Goal: Information Seeking & Learning: Learn about a topic

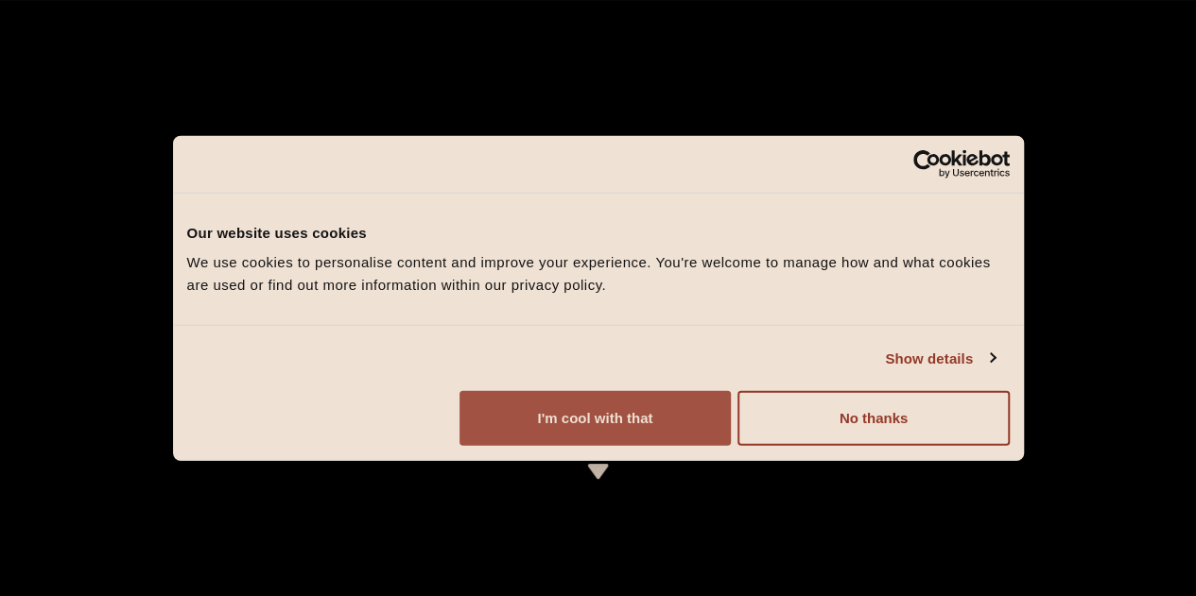
click at [731, 446] on button "I'm cool with that" at bounding box center [594, 418] width 271 height 55
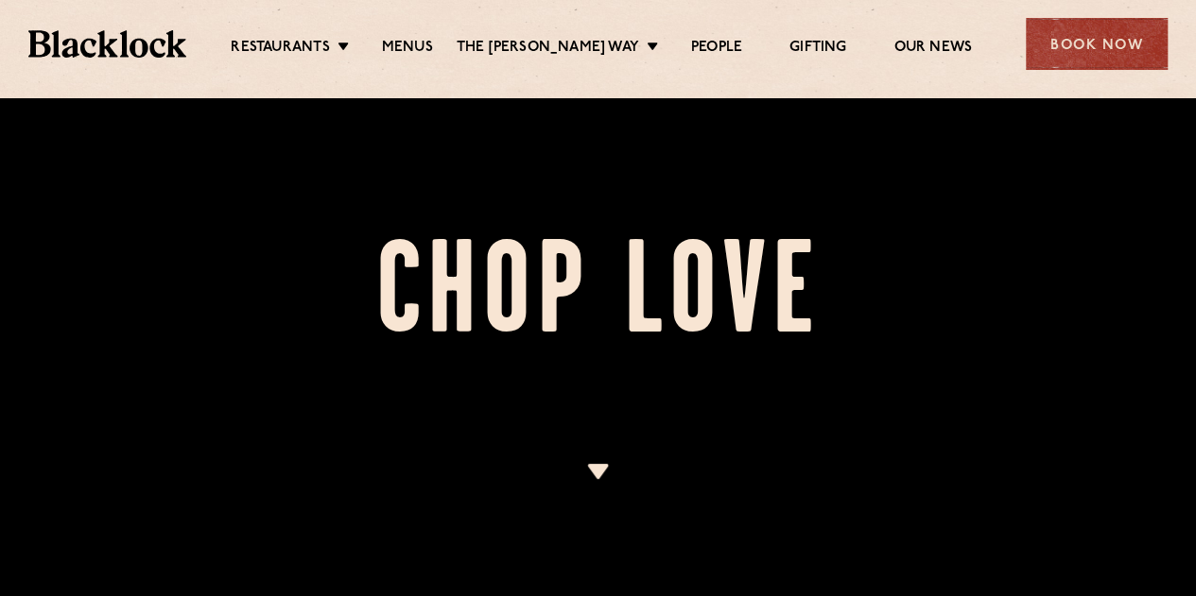
scroll to position [463, 0]
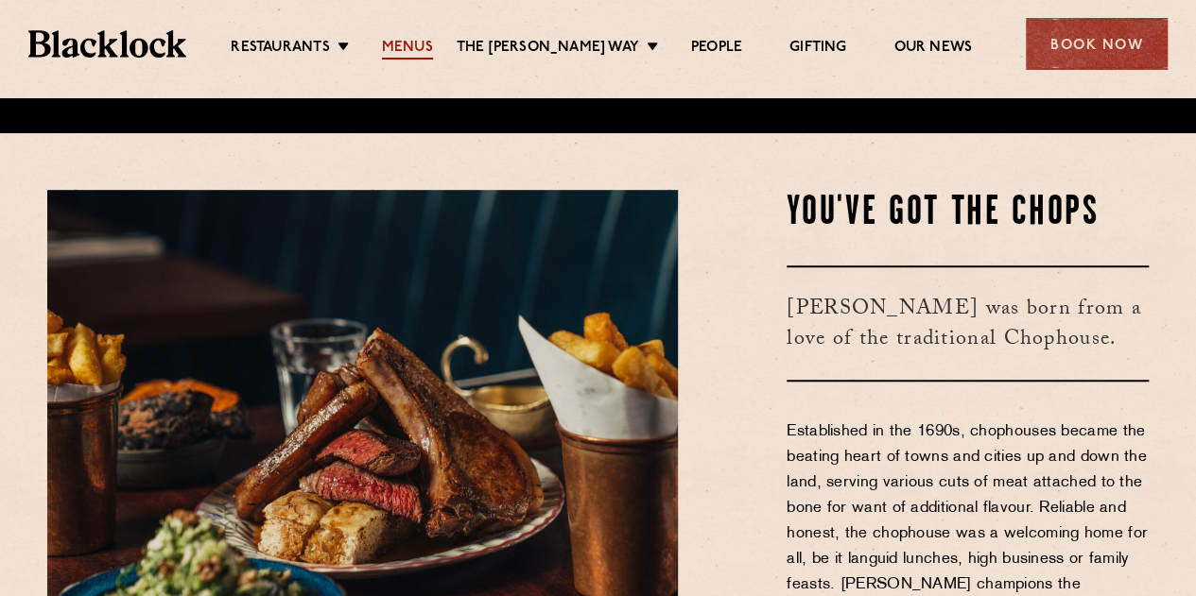
click at [427, 55] on link "Menus" at bounding box center [407, 49] width 51 height 21
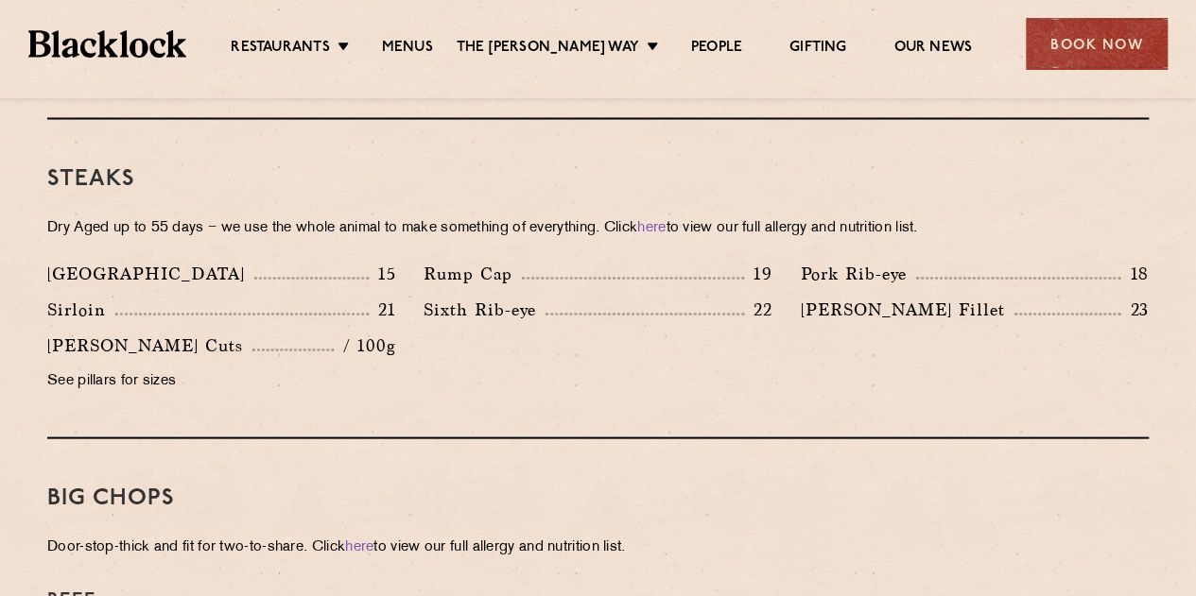
scroll to position [1684, 0]
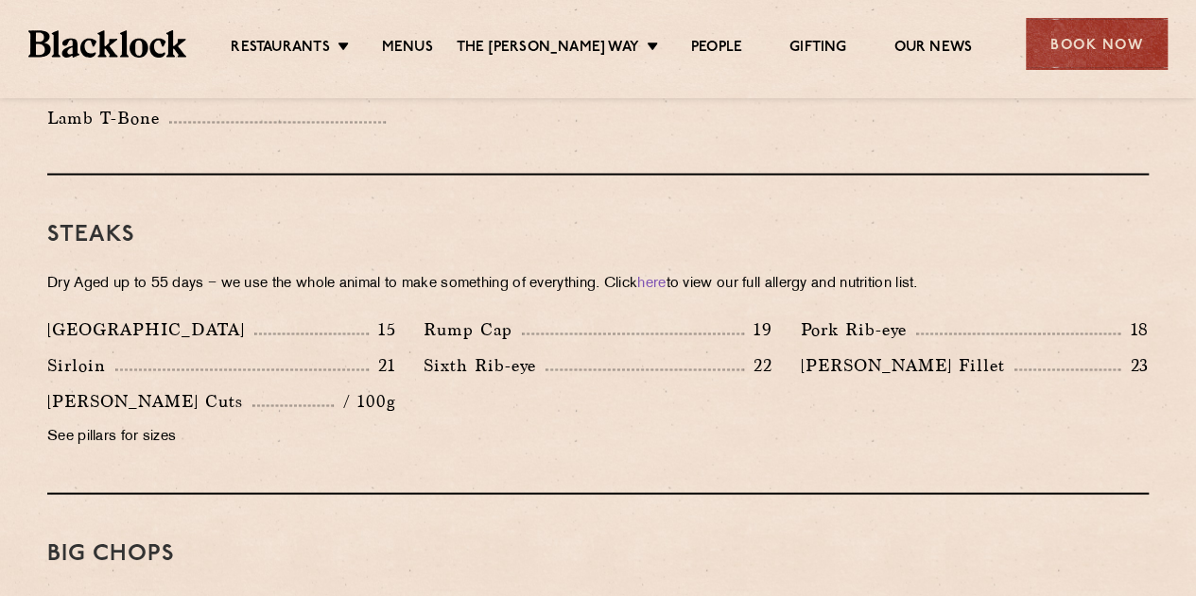
click at [143, 424] on p "See pillars for sizes" at bounding box center [221, 437] width 348 height 26
click at [236, 388] on div "Butcher's Cuts / 100g" at bounding box center [221, 401] width 348 height 26
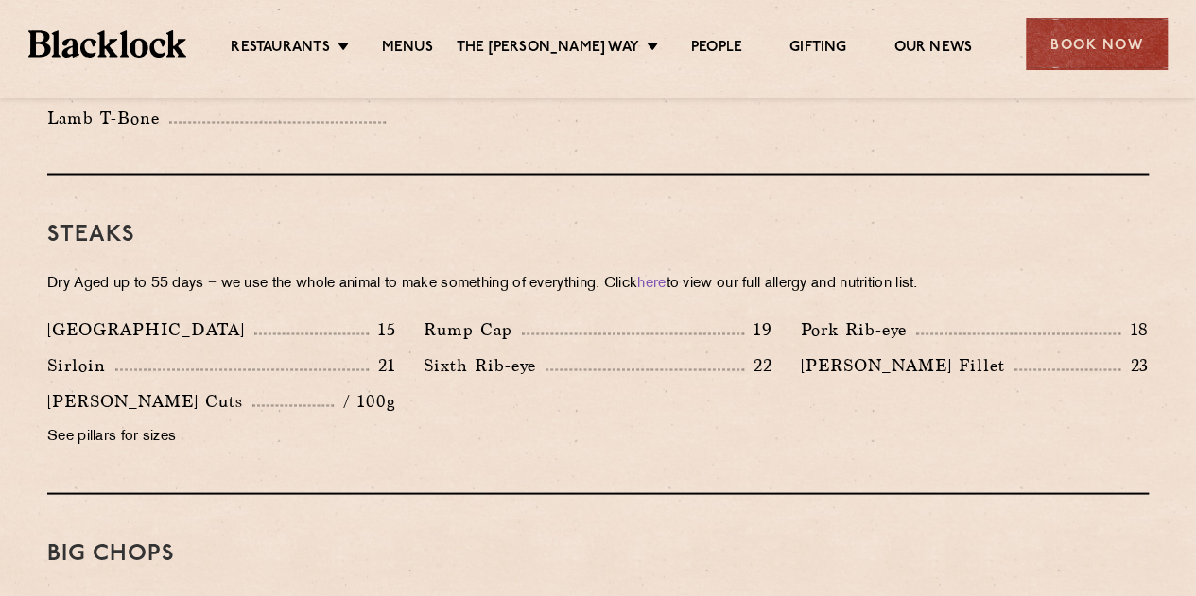
click at [236, 388] on div "Butcher's Cuts / 100g" at bounding box center [221, 401] width 348 height 26
drag, startPoint x: 236, startPoint y: 387, endPoint x: 337, endPoint y: 368, distance: 102.9
click at [337, 388] on div "Butcher's Cuts / 100g" at bounding box center [221, 401] width 348 height 26
click at [478, 354] on div "Sixth Rib-eye 22" at bounding box center [597, 370] width 376 height 36
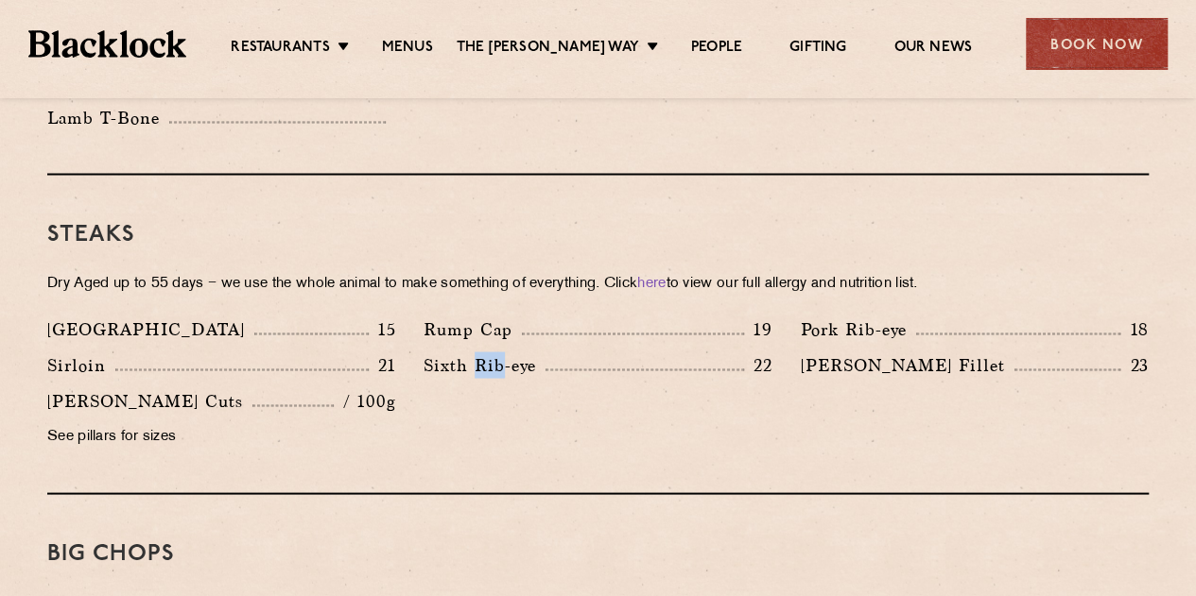
click at [478, 354] on div "Sixth Rib-eye 22" at bounding box center [597, 370] width 376 height 36
drag, startPoint x: 478, startPoint y: 354, endPoint x: 497, endPoint y: 329, distance: 31.8
click at [497, 352] on div "Sixth Rib-eye 22" at bounding box center [597, 370] width 376 height 36
click at [497, 352] on p "Sixth Rib-eye" at bounding box center [485, 365] width 122 height 26
drag, startPoint x: 497, startPoint y: 329, endPoint x: 499, endPoint y: 354, distance: 25.6
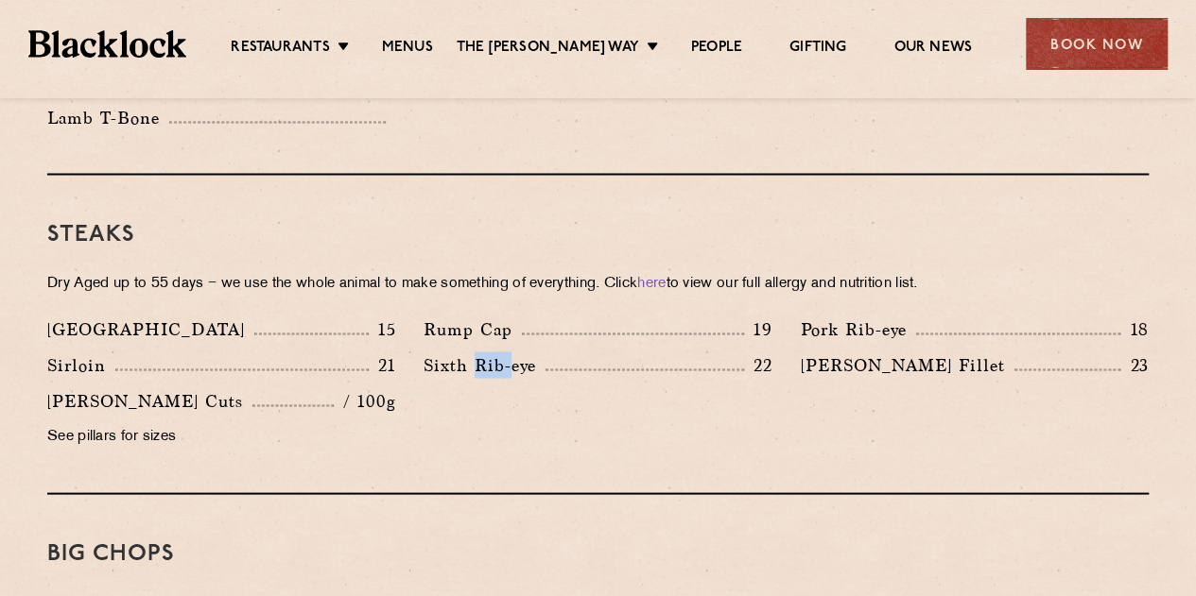
click at [499, 354] on div "Sixth Rib-eye 22" at bounding box center [597, 370] width 376 height 36
click at [550, 352] on div "Sixth Rib-eye 22" at bounding box center [598, 365] width 348 height 26
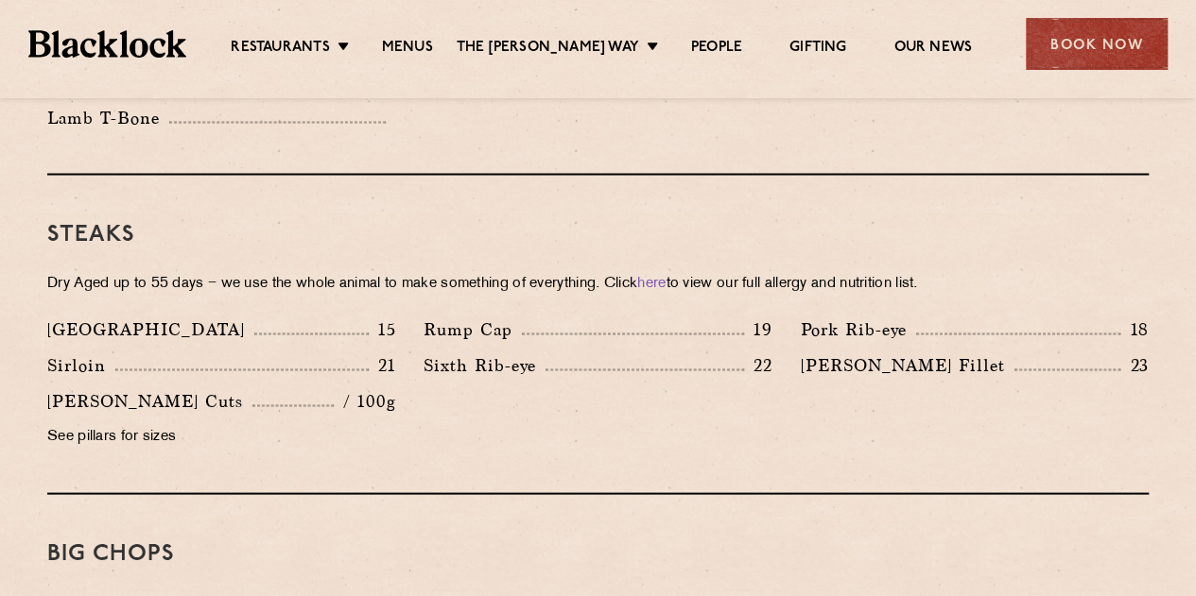
click at [550, 352] on div "Sixth Rib-eye 22" at bounding box center [598, 365] width 348 height 26
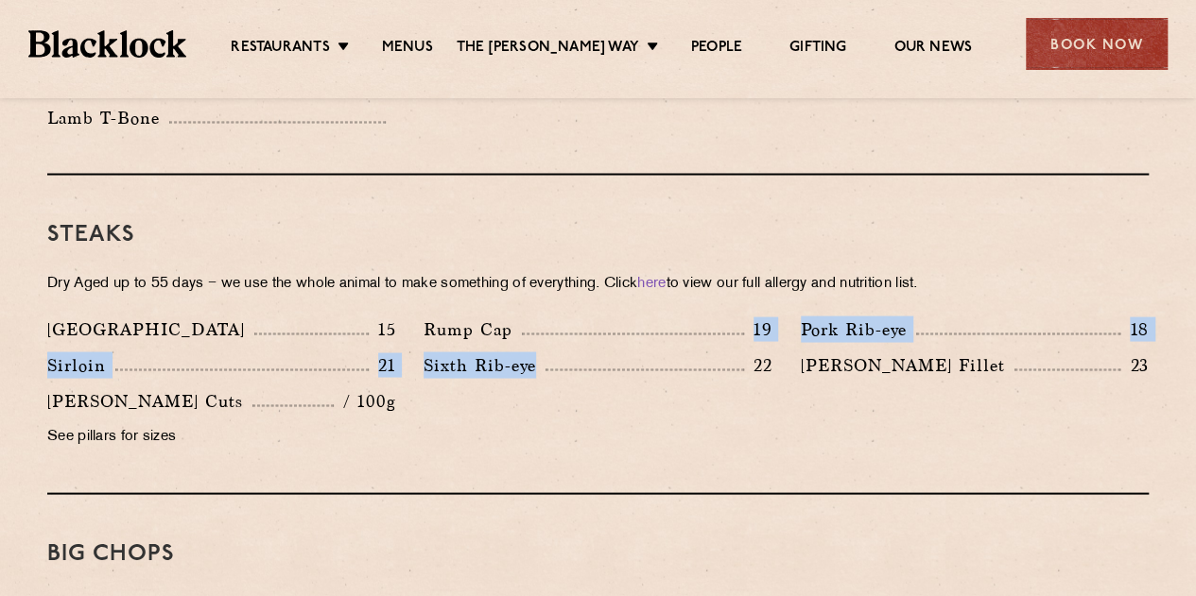
drag, startPoint x: 550, startPoint y: 330, endPoint x: 566, endPoint y: 305, distance: 29.4
click at [566, 316] on div "Denver 15 Rump Cap 19 Pork Rib-eye 18 Sirloin 21 Sixth Rib-eye 22 Blacklock Fil…" at bounding box center [598, 388] width 1130 height 144
click at [566, 316] on div "Rump Cap 19" at bounding box center [598, 329] width 348 height 26
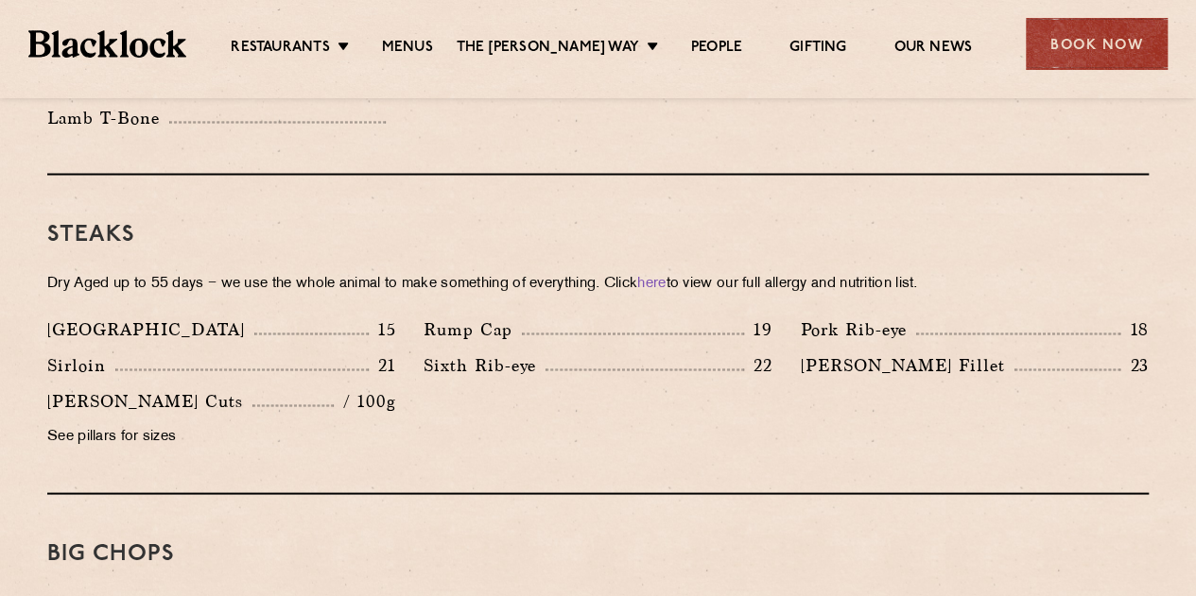
click at [566, 316] on div "Rump Cap 19" at bounding box center [598, 329] width 348 height 26
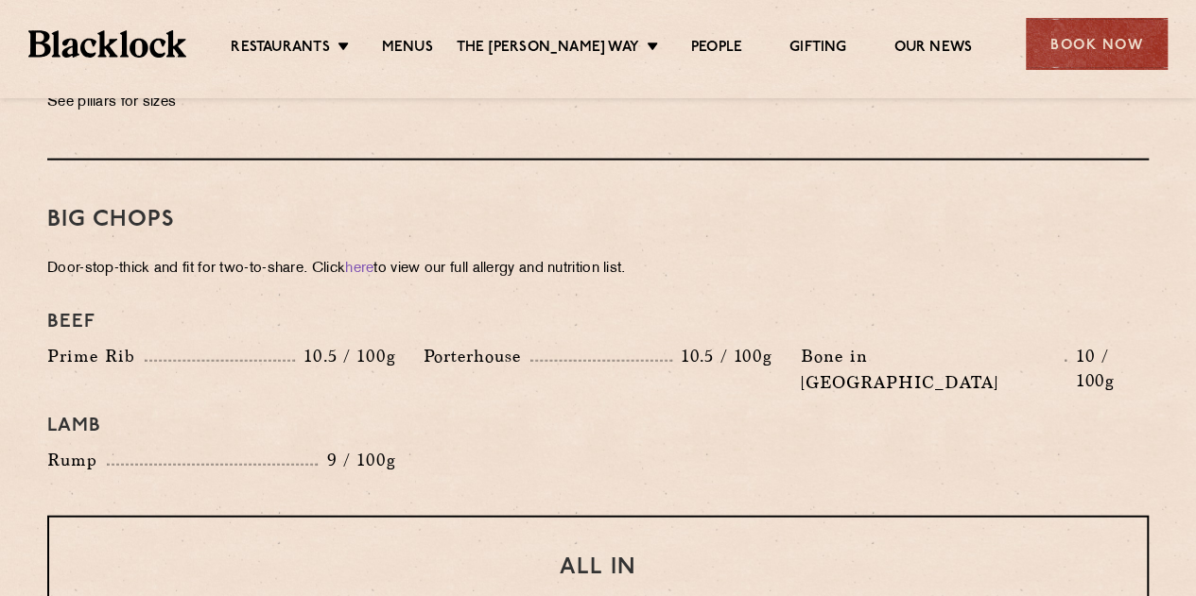
scroll to position [2047, 0]
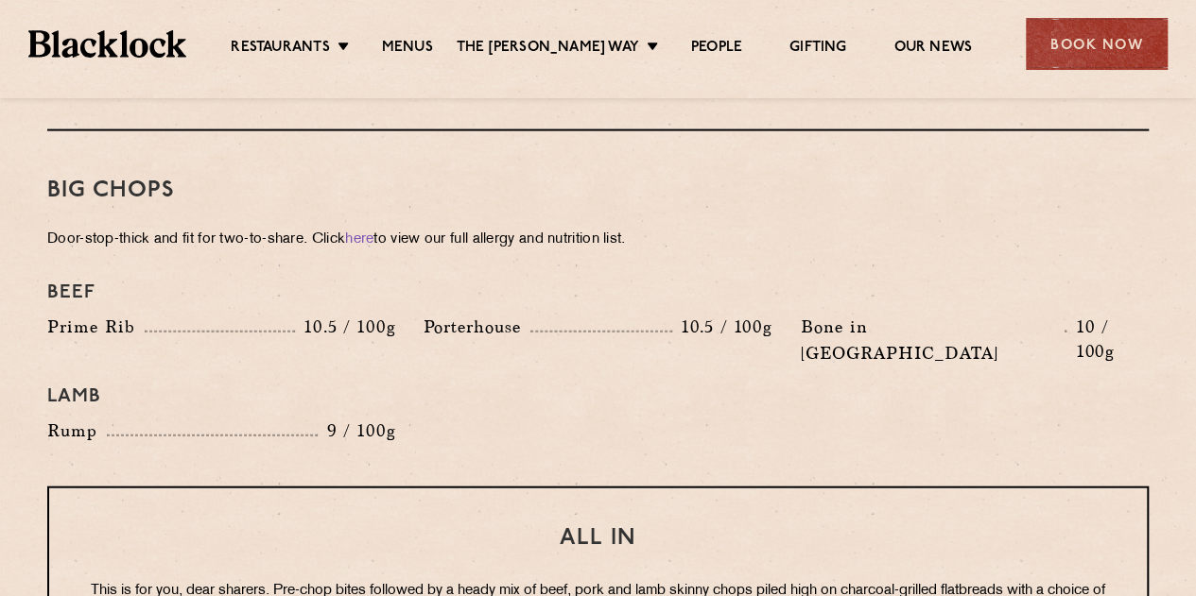
click at [526, 314] on p "Porterhouse" at bounding box center [477, 327] width 107 height 26
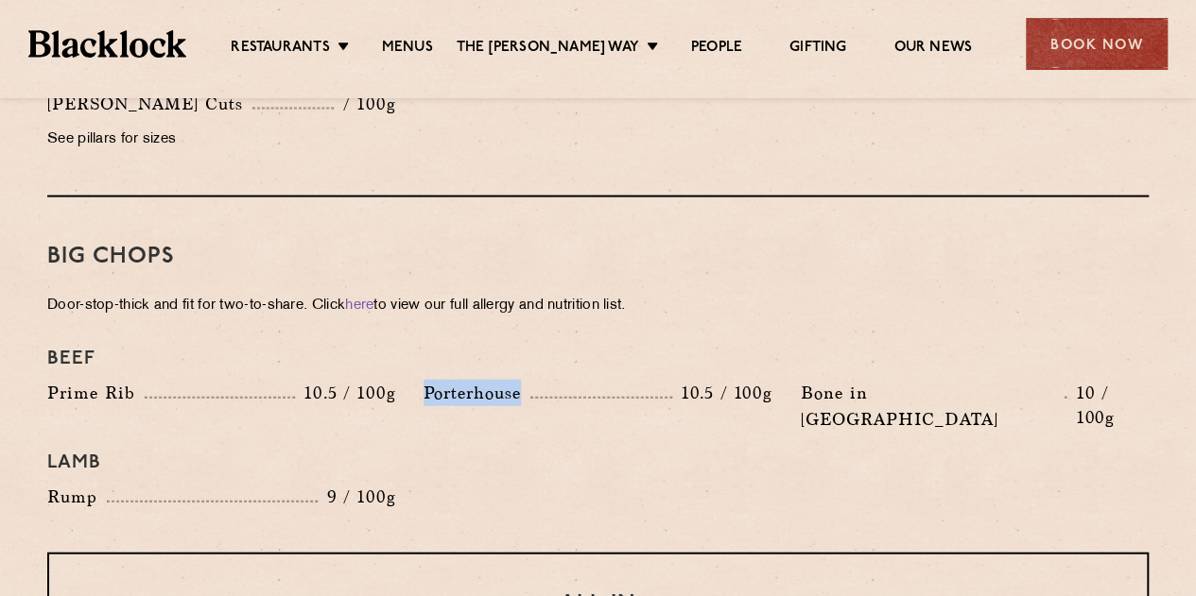
scroll to position [1982, 0]
click at [472, 291] on p "Door-stop-thick and fit for two-to-share. Click here to view our full allergy a…" at bounding box center [597, 304] width 1101 height 26
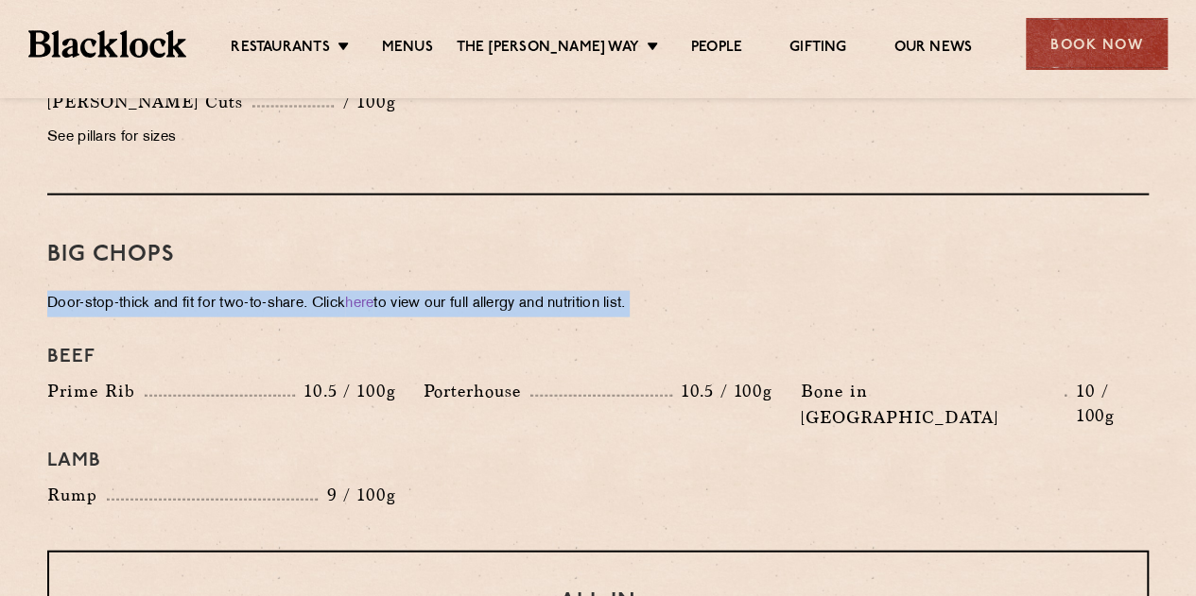
click at [472, 291] on p "Door-stop-thick and fit for two-to-share. Click here to view our full allergy a…" at bounding box center [597, 304] width 1101 height 26
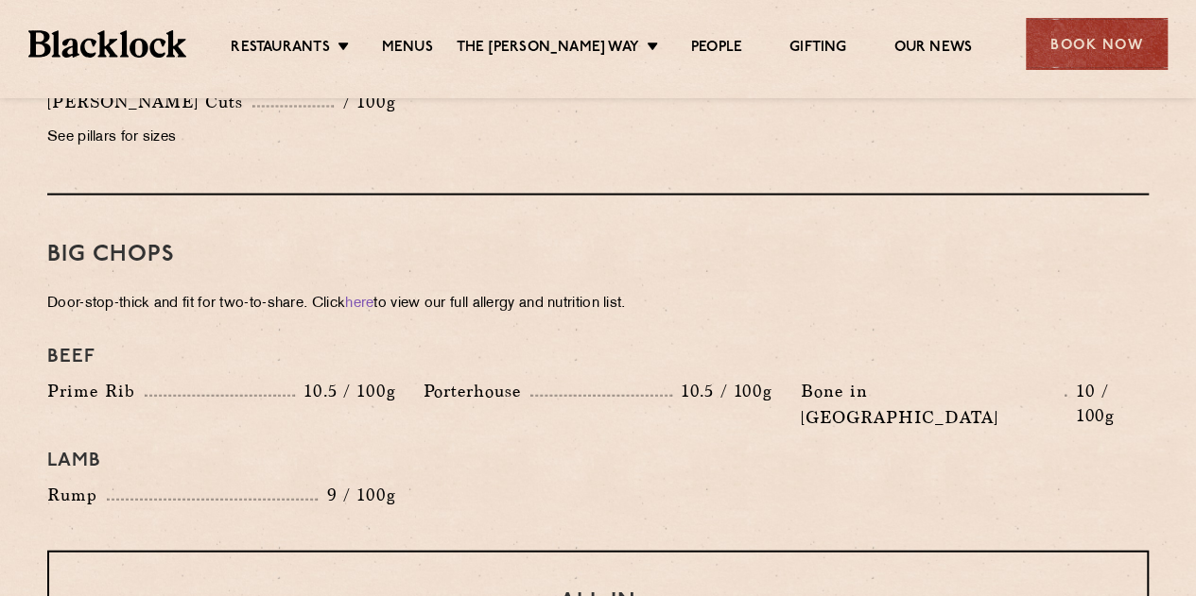
click at [303, 243] on h3 "Big Chops" at bounding box center [597, 255] width 1101 height 25
click at [284, 291] on p "Door-stop-thick and fit for two-to-share. Click here to view our full allergy a…" at bounding box center [597, 304] width 1101 height 26
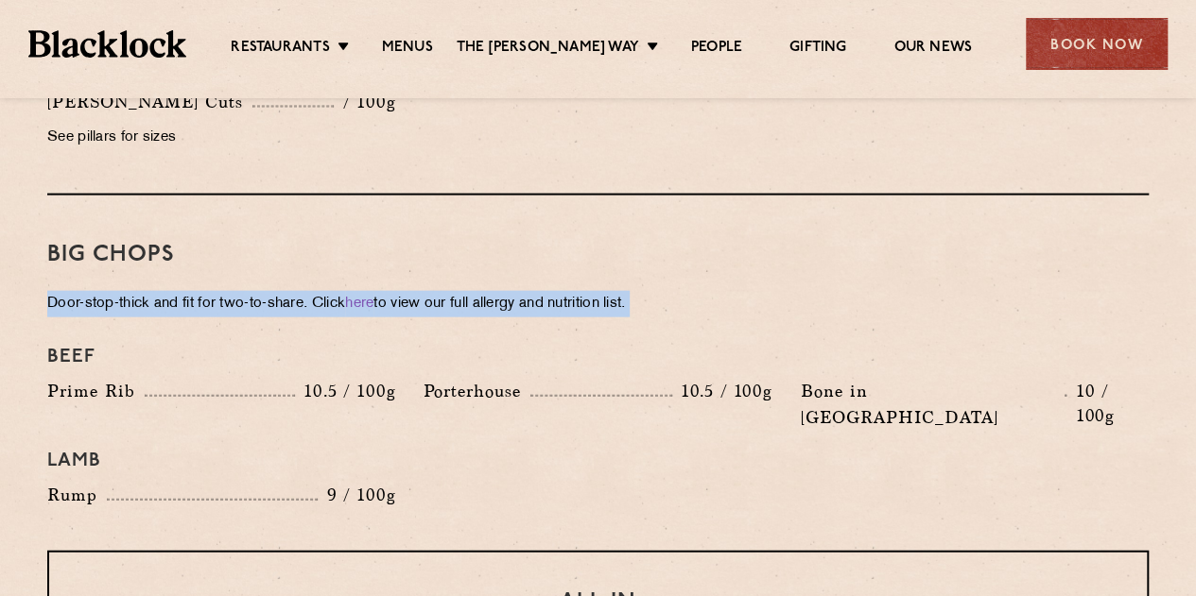
click at [284, 291] on p "Door-stop-thick and fit for two-to-share. Click here to view our full allergy a…" at bounding box center [597, 304] width 1101 height 26
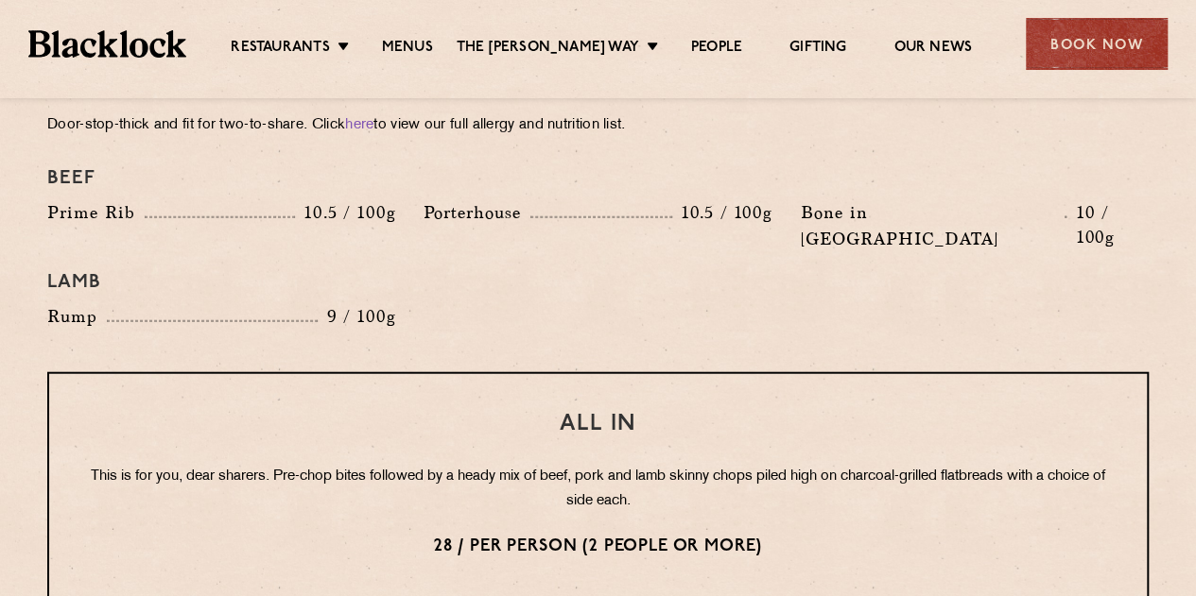
scroll to position [2162, 0]
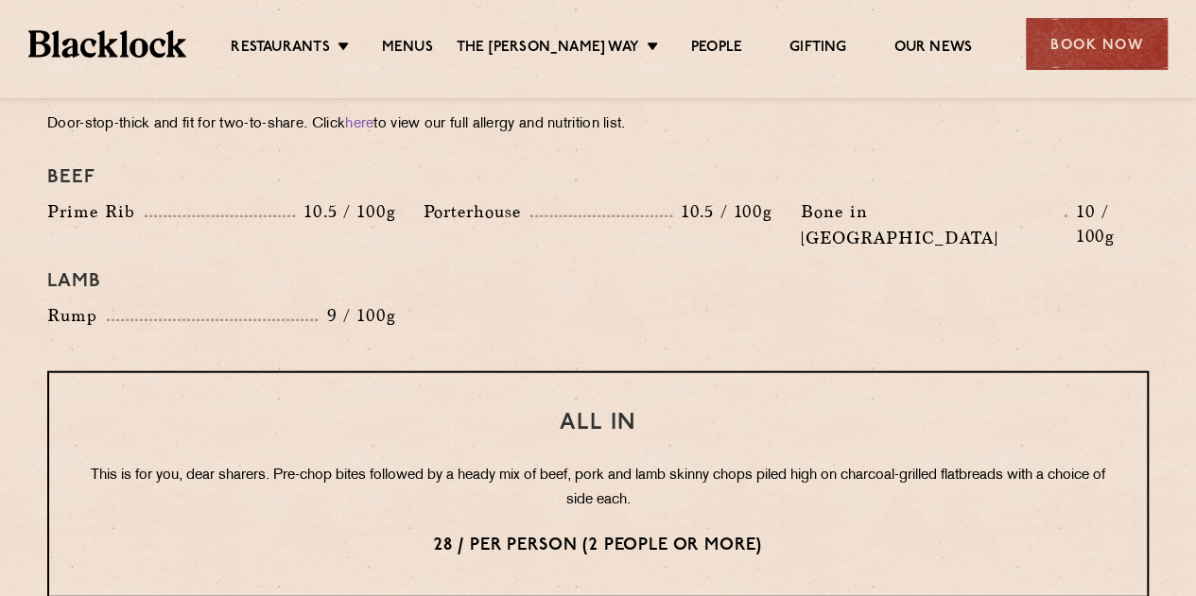
click at [270, 464] on p "This is for you, dear sharers. Pre-chop bites followed by a heady mix of beef, …" at bounding box center [598, 488] width 1022 height 49
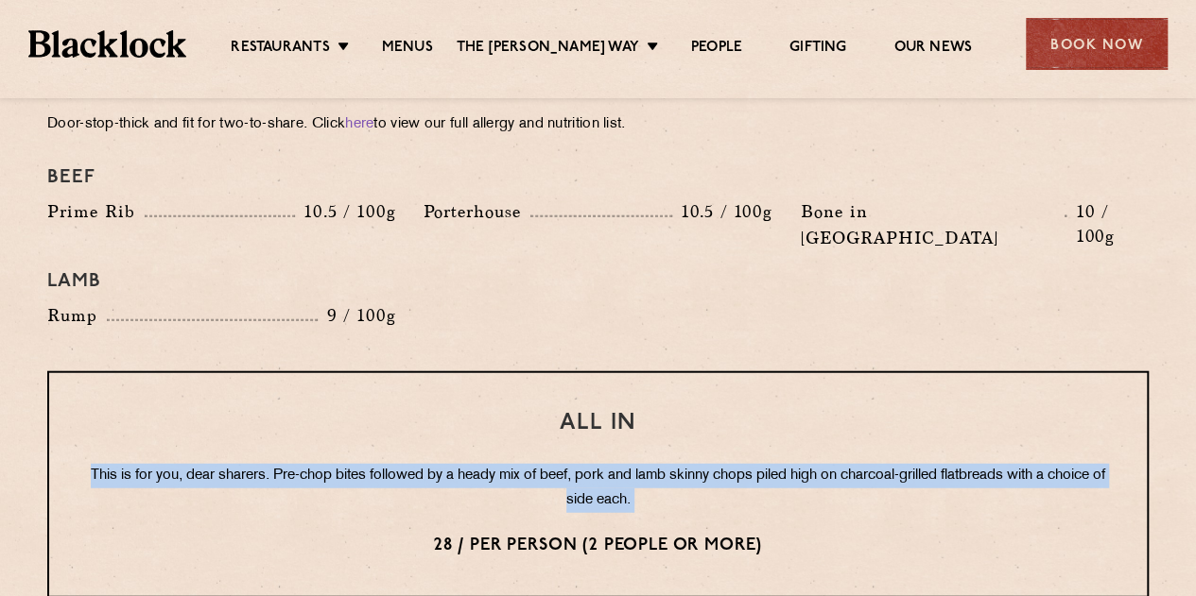
click at [270, 464] on p "This is for you, dear sharers. Pre-chop bites followed by a heady mix of beef, …" at bounding box center [598, 488] width 1022 height 49
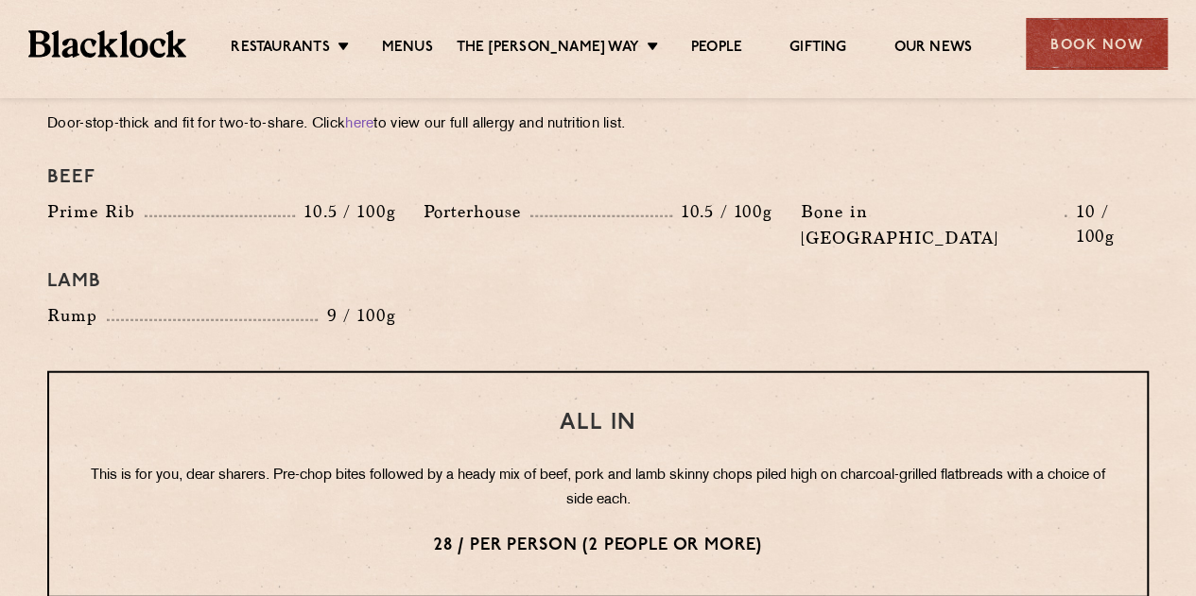
click at [562, 411] on h3 "All In" at bounding box center [598, 423] width 1022 height 25
click at [554, 464] on p "This is for you, dear sharers. Pre-chop bites followed by a heady mix of beef, …" at bounding box center [598, 488] width 1022 height 49
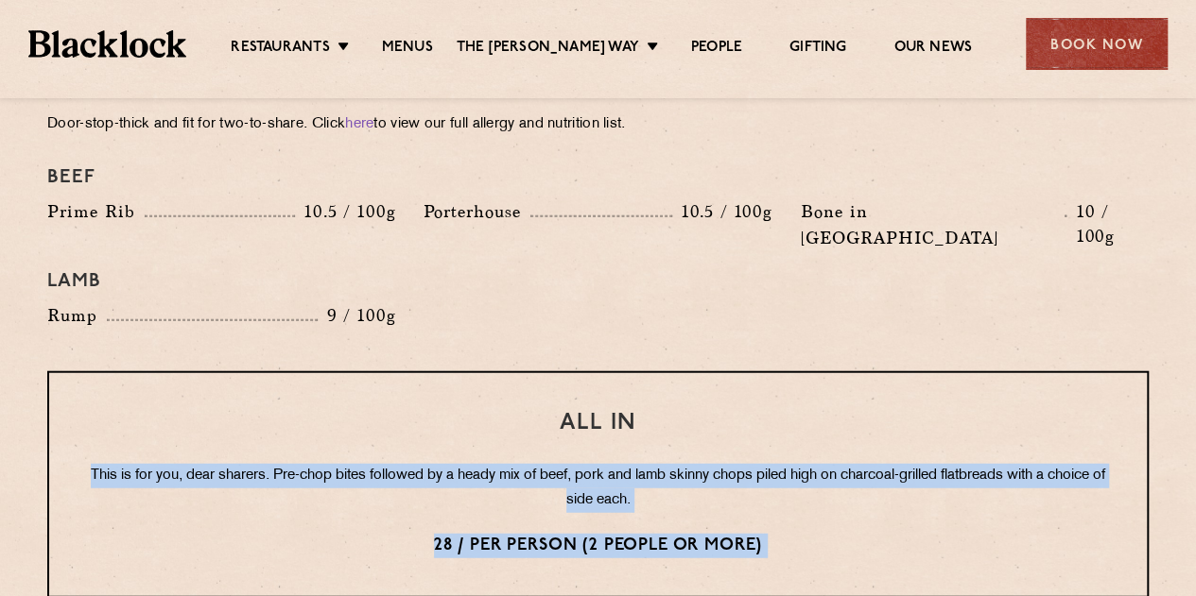
drag, startPoint x: 554, startPoint y: 426, endPoint x: 550, endPoint y: 480, distance: 54.0
click at [550, 480] on div "All In This is for you, dear sharers. Pre-chop bites followed by a heady mix of…" at bounding box center [597, 485] width 1101 height 227
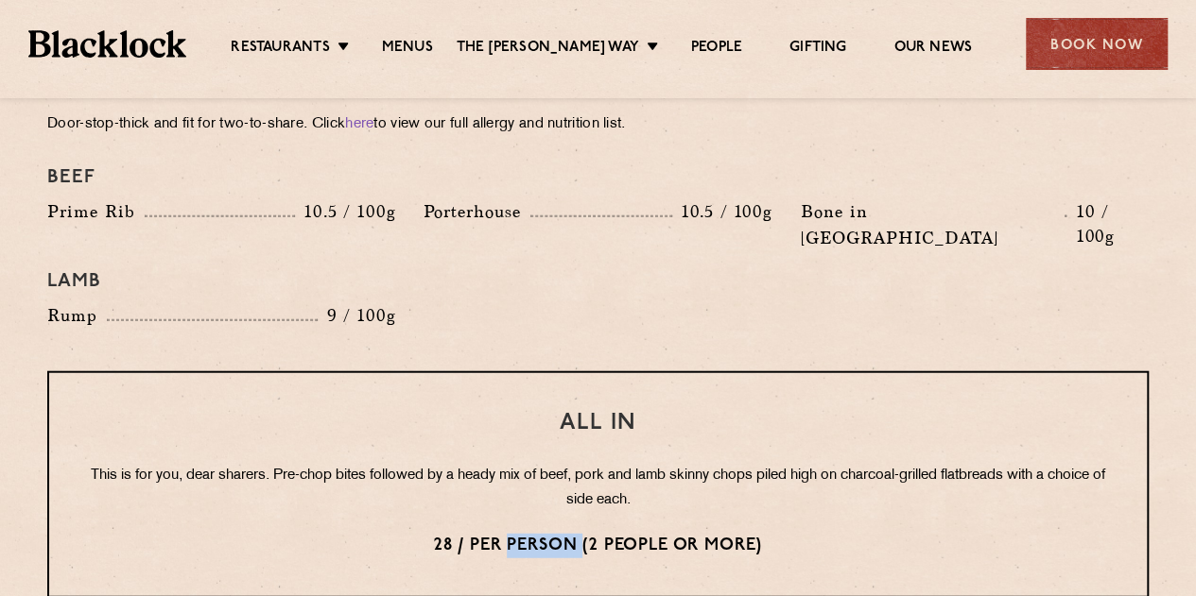
click at [550, 480] on div "All In This is for you, dear sharers. Pre-chop bites followed by a heady mix of…" at bounding box center [597, 485] width 1101 height 227
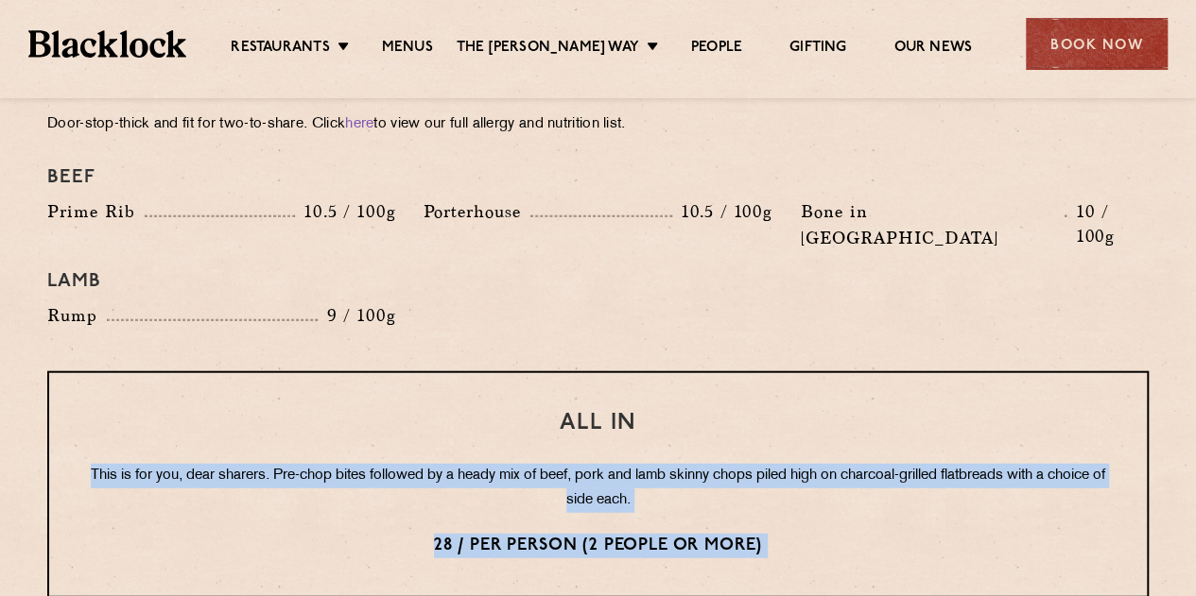
drag, startPoint x: 550, startPoint y: 480, endPoint x: 581, endPoint y: 386, distance: 99.5
click at [581, 386] on div "All In This is for you, dear sharers. Pre-chop bites followed by a heady mix of…" at bounding box center [597, 485] width 1101 height 227
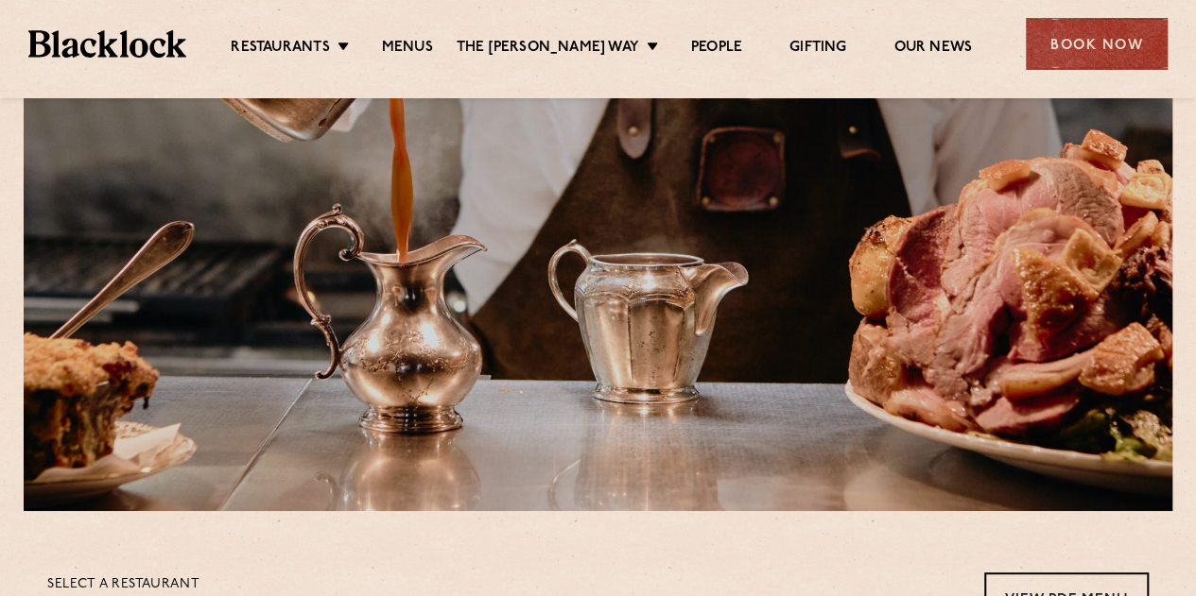
scroll to position [0, 0]
